Goal: Find contact information: Find contact information

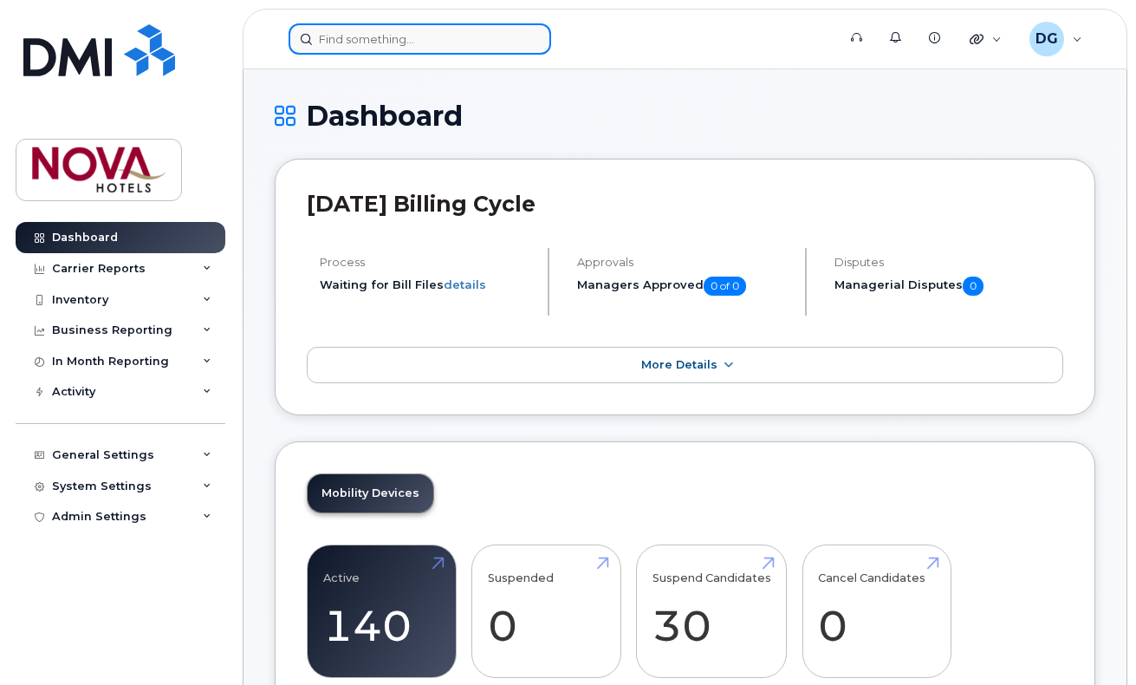
click at [403, 49] on input at bounding box center [420, 38] width 263 height 31
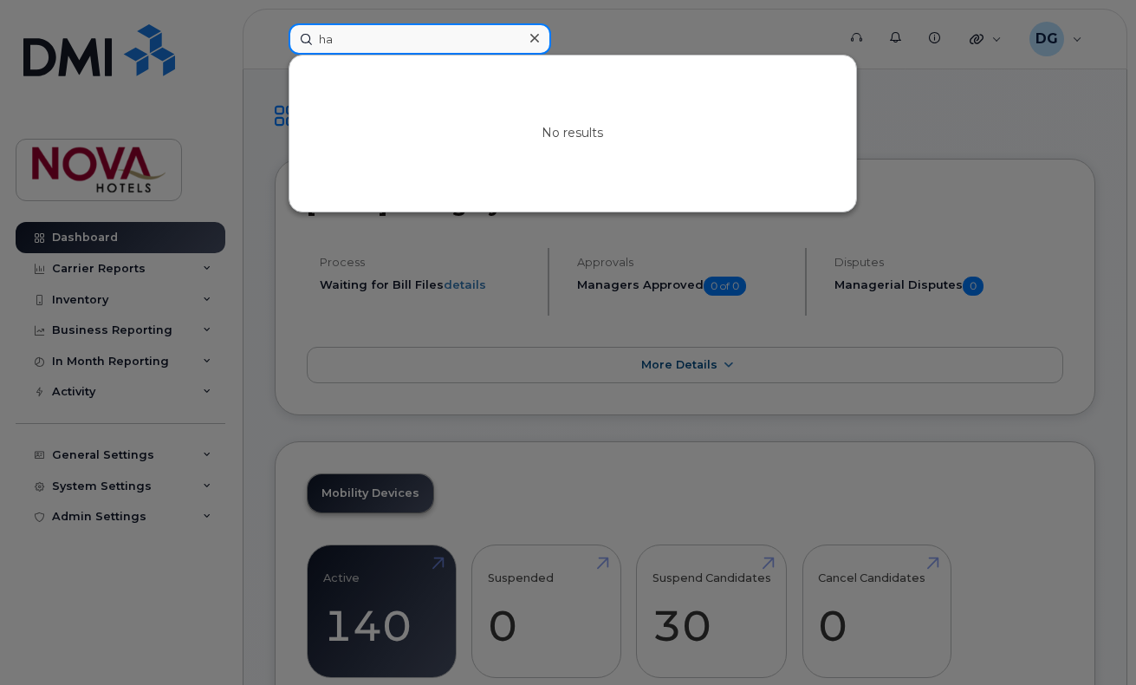
type input "h"
type input "d"
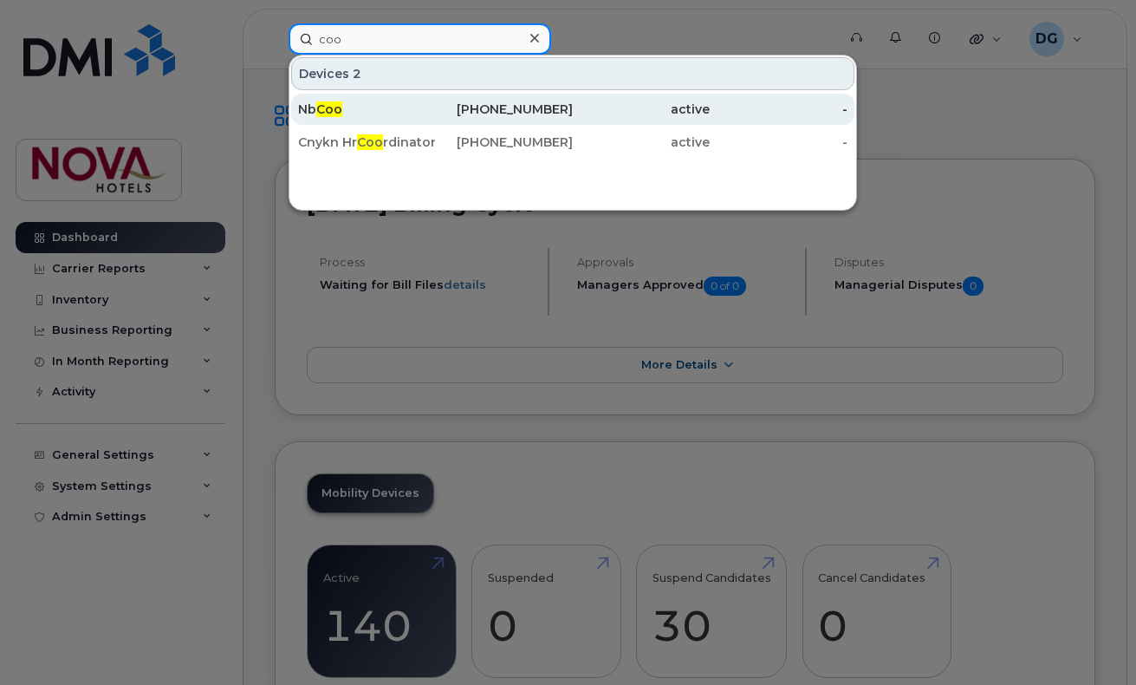
type input "coo"
click at [435, 101] on div "Nb Coo" at bounding box center [503, 109] width 137 height 31
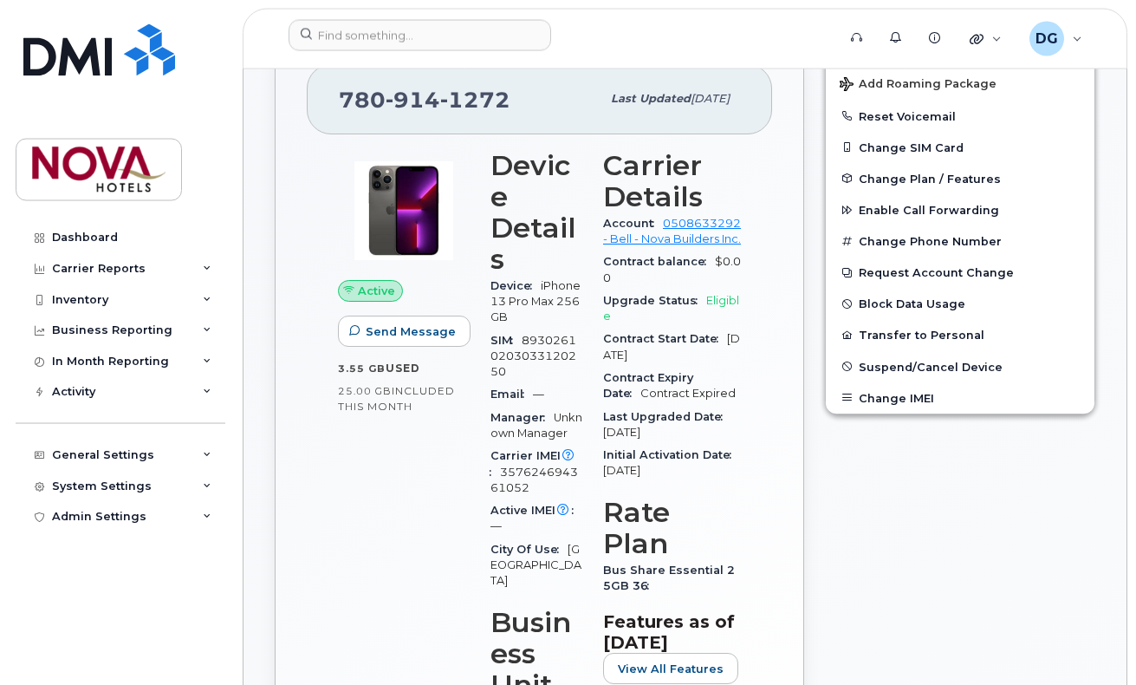
scroll to position [265, 0]
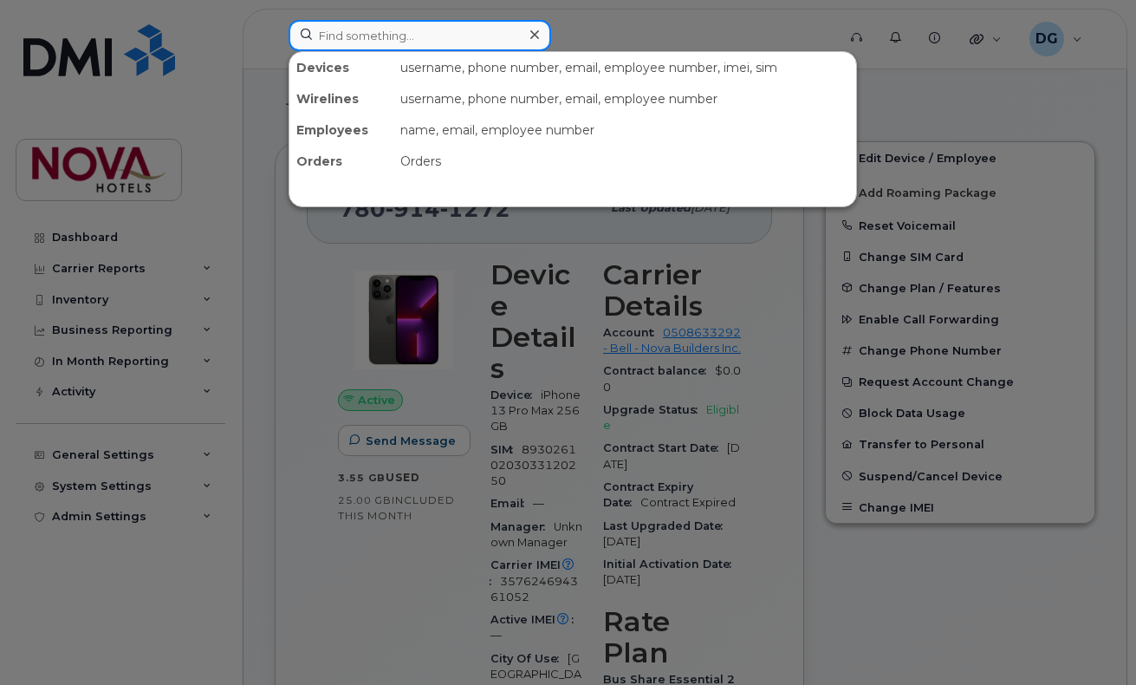
click at [432, 33] on input at bounding box center [420, 35] width 263 height 31
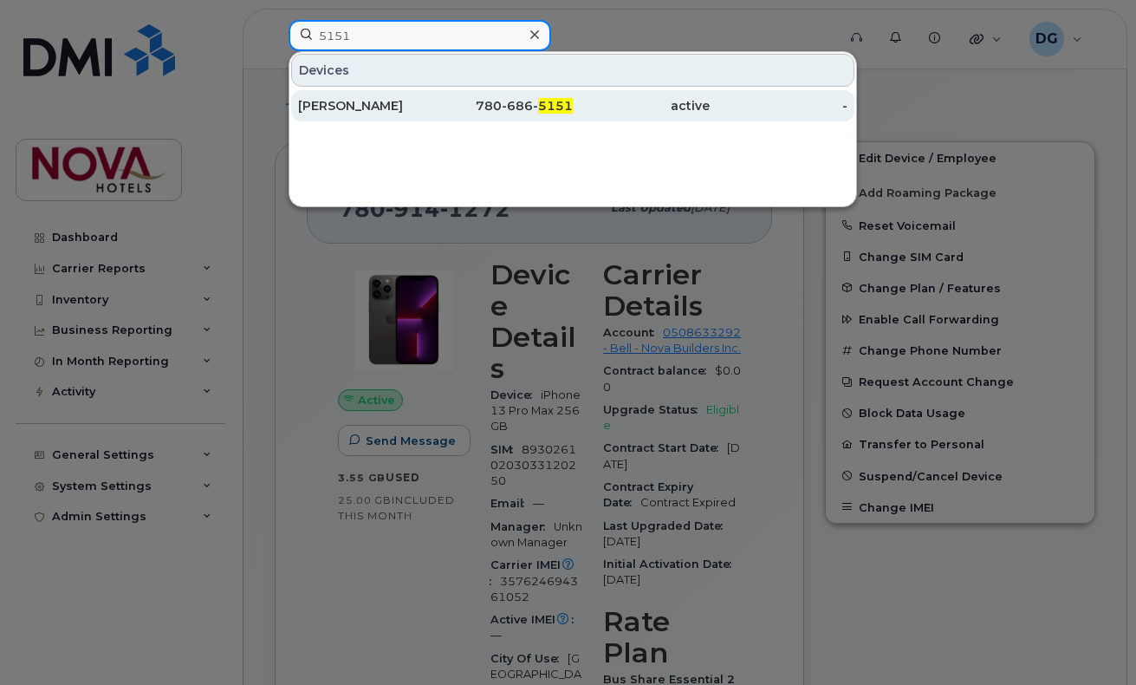
type input "5151"
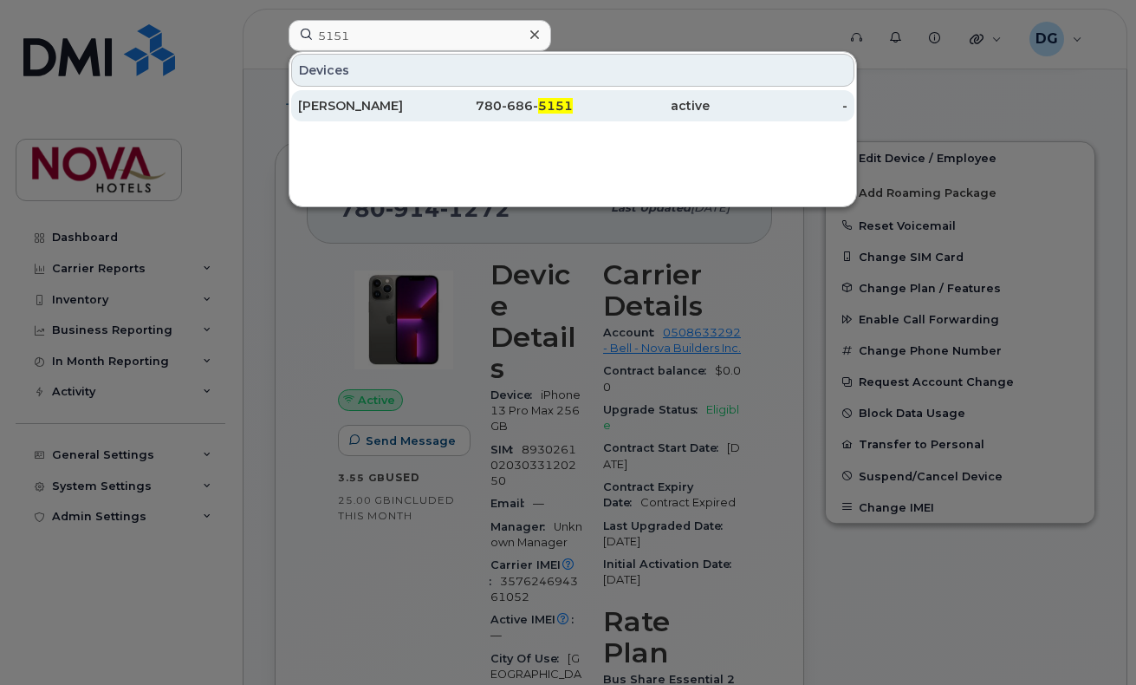
click at [420, 105] on div "[PERSON_NAME]" at bounding box center [366, 105] width 137 height 17
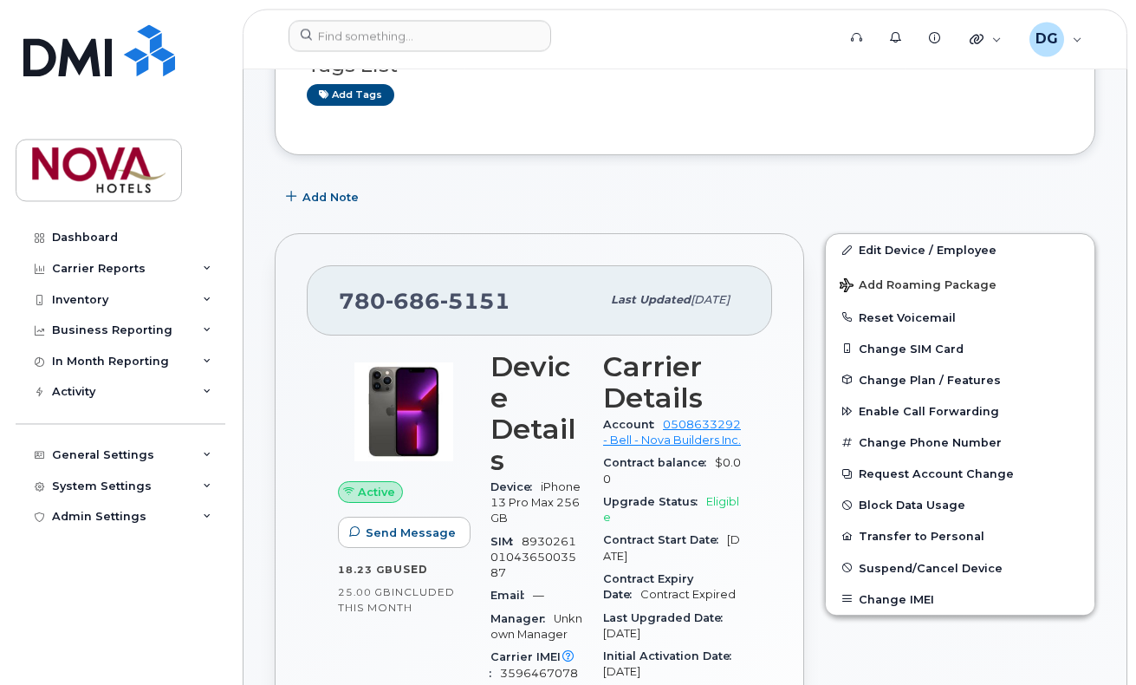
scroll to position [161, 0]
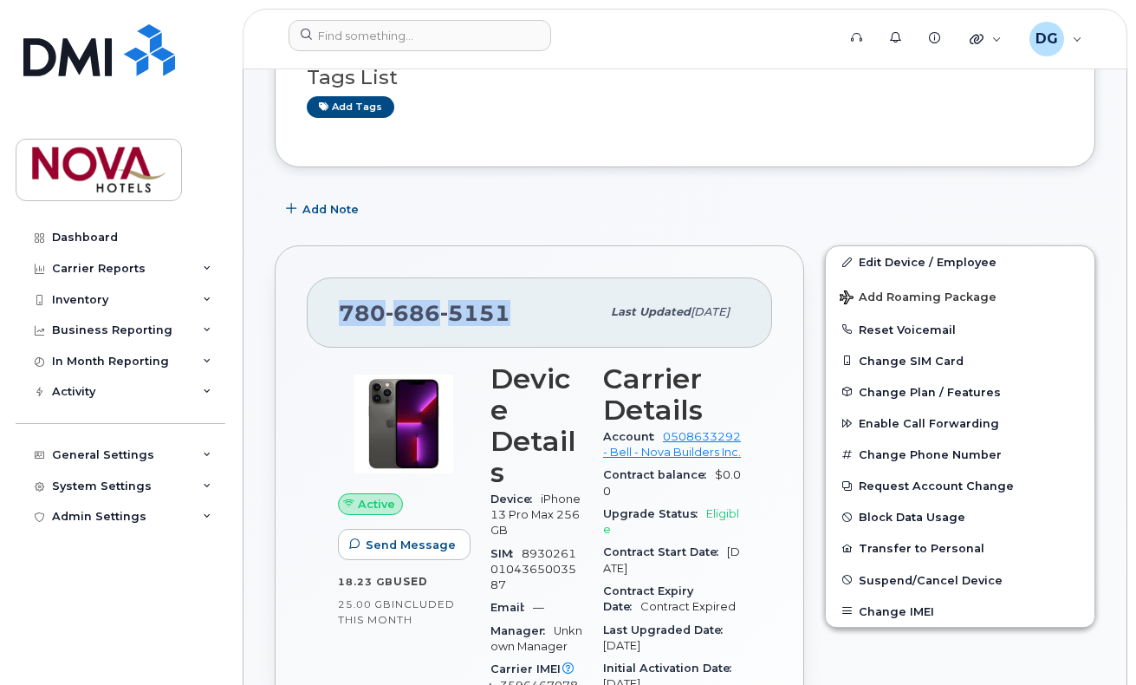
drag, startPoint x: 516, startPoint y: 316, endPoint x: 340, endPoint y: 309, distance: 176.0
click at [338, 309] on div "[PHONE_NUMBER] Last updated [DATE]" at bounding box center [539, 311] width 465 height 69
copy span "[PHONE_NUMBER]"
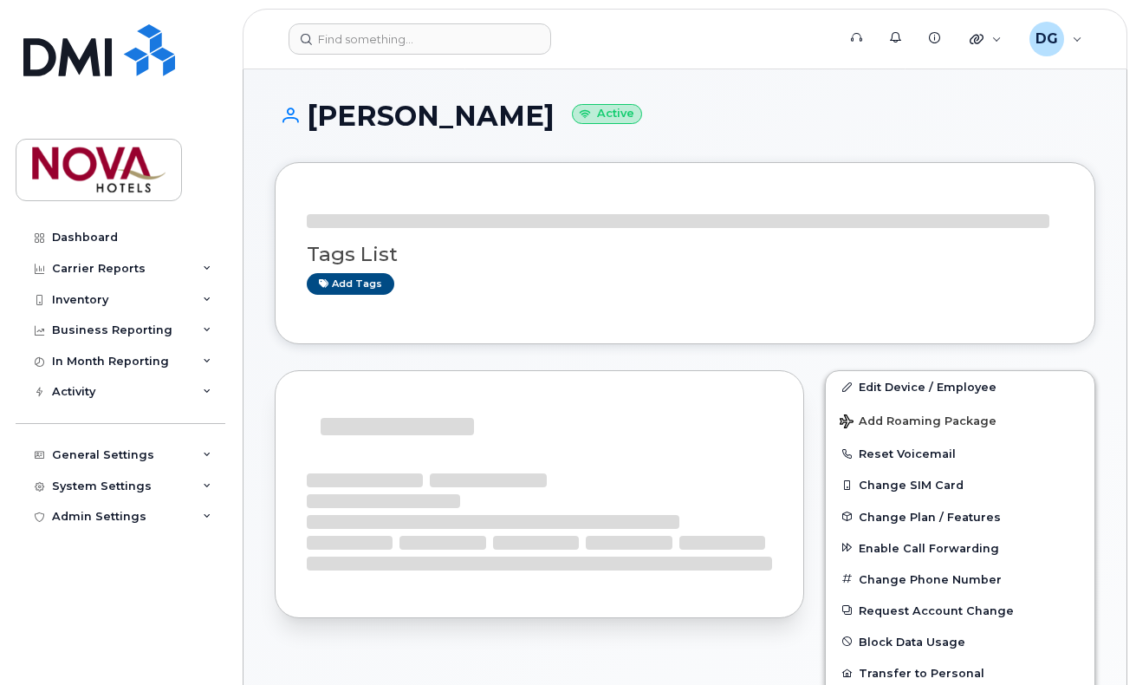
scroll to position [161, 0]
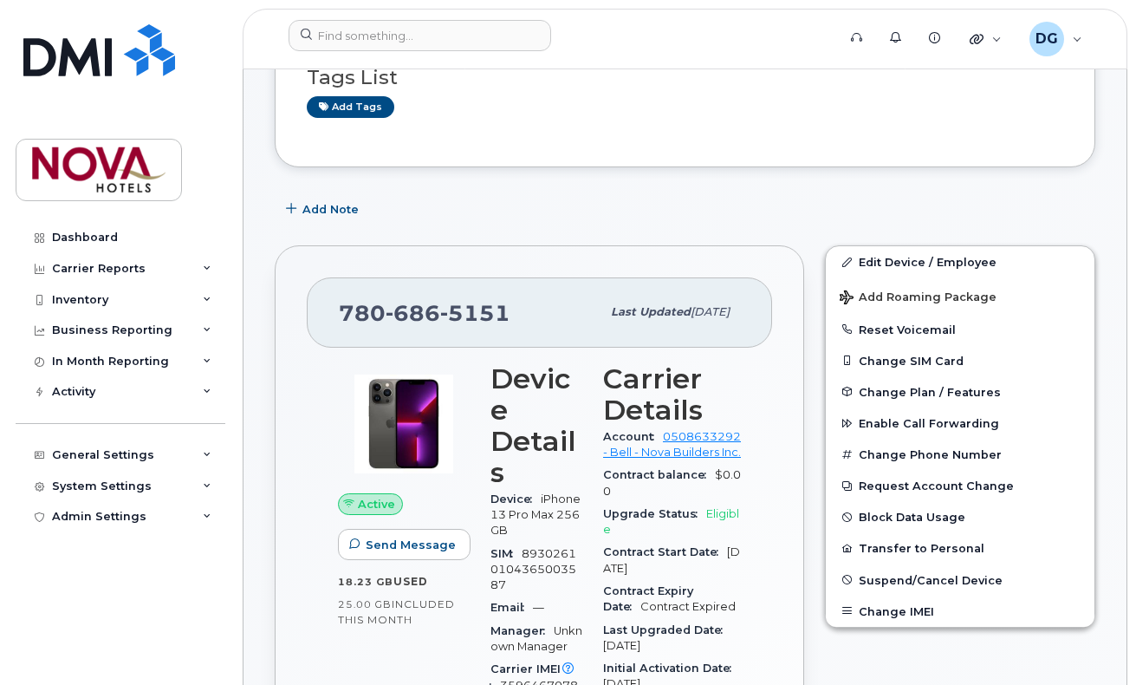
click at [526, 93] on div "Tags List Add tags" at bounding box center [685, 84] width 756 height 67
click at [691, 59] on header "Support Alerts Knowledge Base Quicklinks Suspend / Cancel Device Change SIM Car…" at bounding box center [685, 39] width 885 height 61
